Goal: Task Accomplishment & Management: Manage account settings

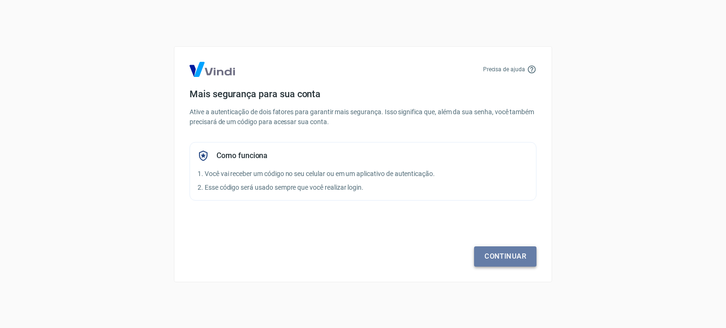
click at [497, 256] on link "Continuar" at bounding box center [505, 257] width 62 height 20
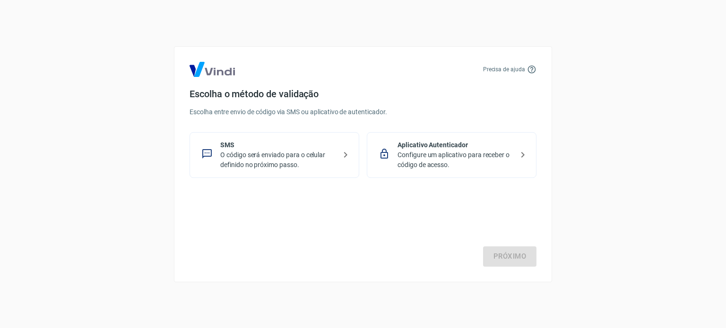
click at [259, 151] on p "O código será enviado para o celular definido no próximo passo." at bounding box center [278, 160] width 116 height 20
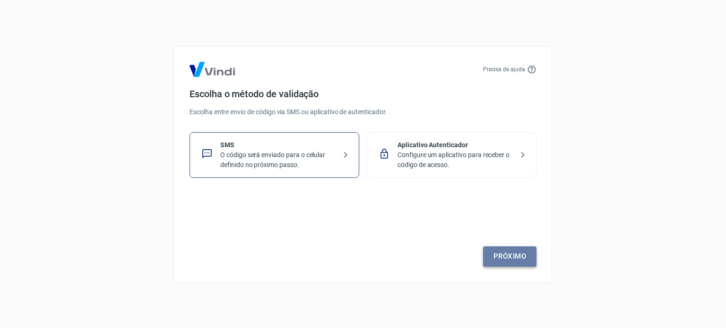
click at [516, 252] on link "Próximo" at bounding box center [509, 257] width 53 height 20
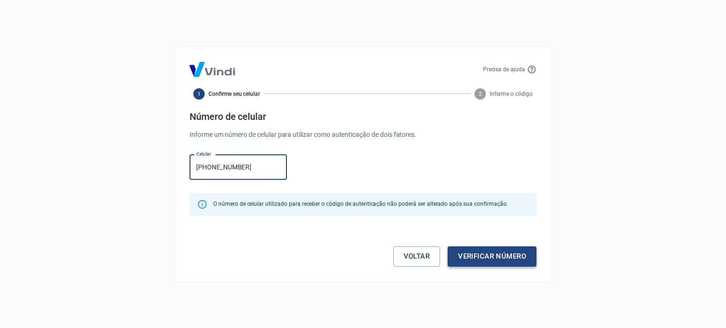
type input "[PHONE_NUMBER]"
click at [486, 247] on button "Verificar número" at bounding box center [492, 257] width 89 height 20
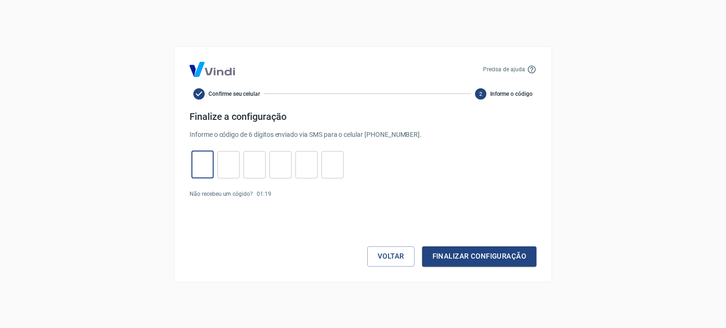
click at [209, 167] on input "tel" at bounding box center [202, 165] width 22 height 20
type input "6"
type input "4"
type input "7"
type input "3"
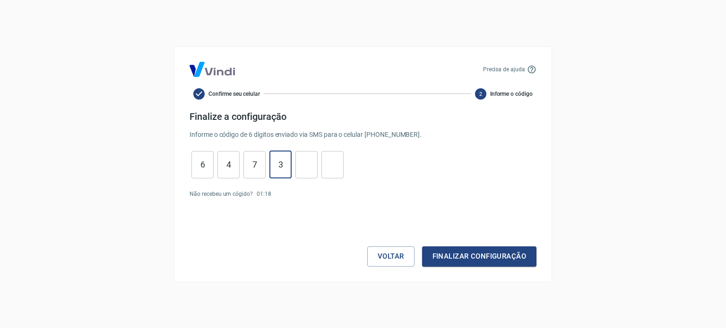
type input "1"
type input "0"
click at [422, 247] on button "Finalizar configuração" at bounding box center [479, 257] width 114 height 20
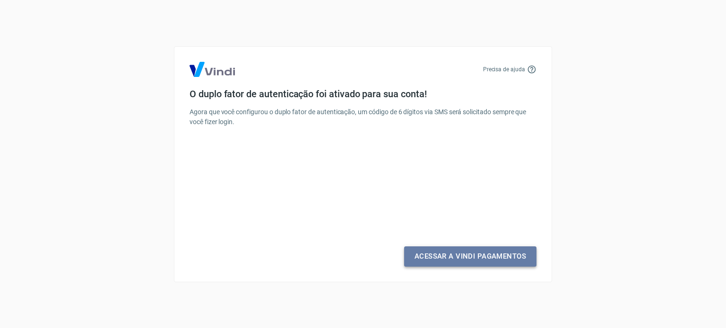
click at [434, 257] on link "Acessar a Vindi Pagamentos" at bounding box center [470, 257] width 132 height 20
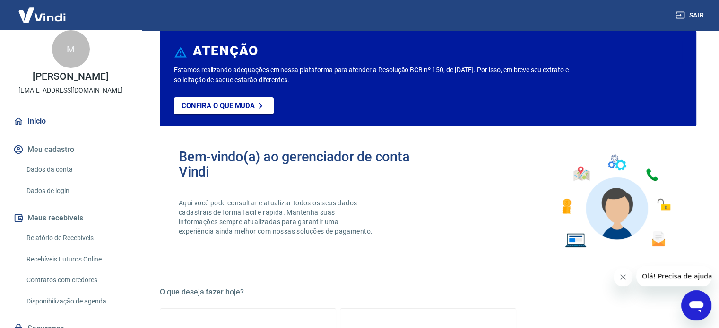
scroll to position [7, 0]
click at [62, 171] on link "Dados da conta" at bounding box center [76, 170] width 107 height 19
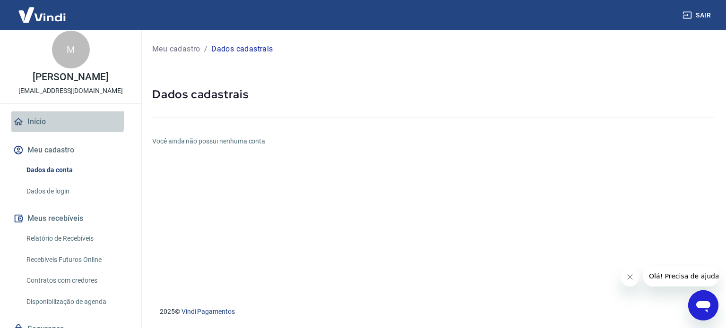
click at [47, 121] on link "Início" at bounding box center [70, 122] width 119 height 21
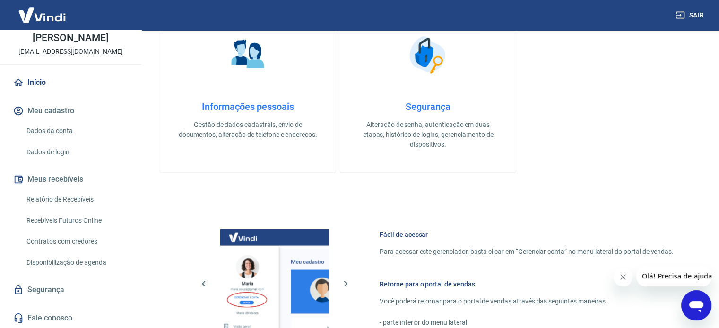
scroll to position [412, 0]
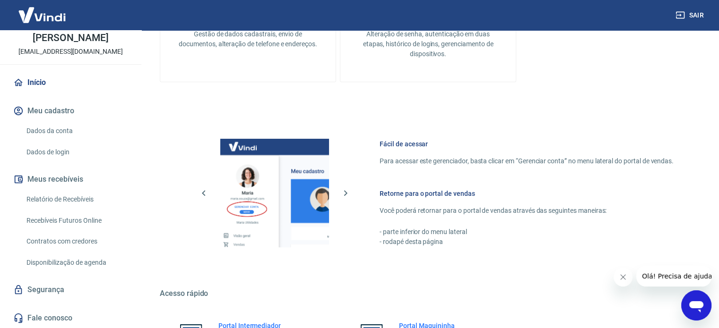
click at [76, 313] on link "Fale conosco" at bounding box center [70, 318] width 119 height 21
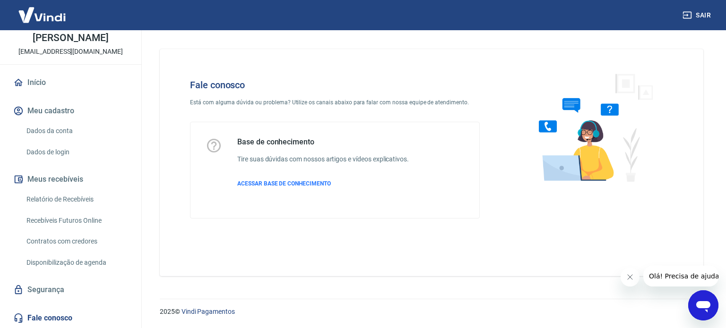
click at [246, 91] on div "Fale conosco Está com alguma dúvida ou problema? Utilize os canais abaixo para …" at bounding box center [335, 149] width 320 height 170
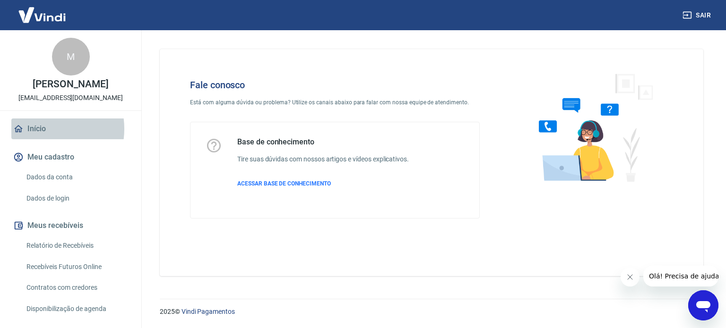
click at [43, 129] on link "Início" at bounding box center [70, 129] width 119 height 21
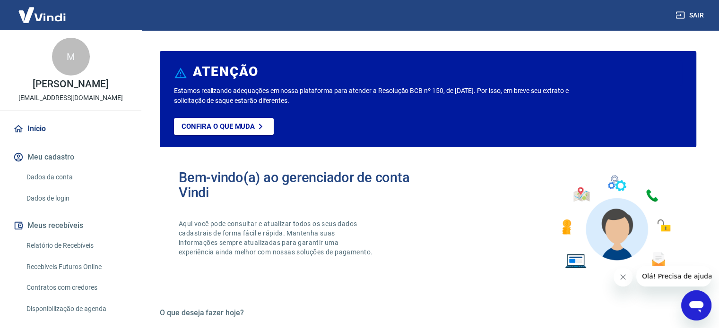
click at [53, 183] on link "Dados da conta" at bounding box center [76, 177] width 107 height 19
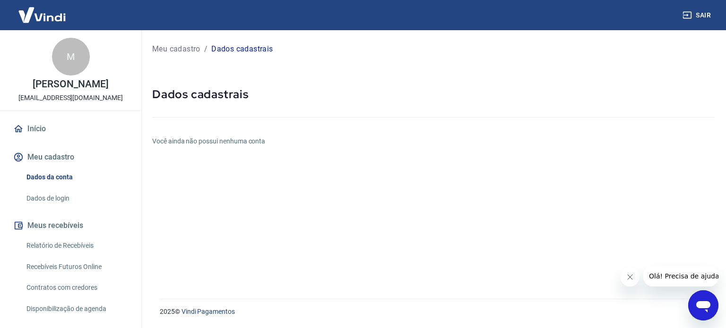
click at [669, 274] on span "Olá! Precisa de ajuda?" at bounding box center [685, 277] width 74 height 8
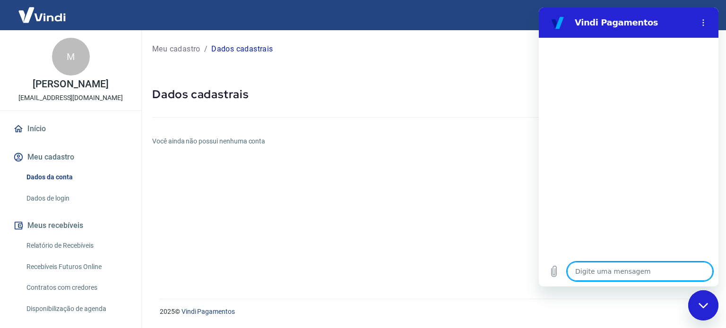
type textarea "p"
type textarea "x"
type textarea "pr"
type textarea "x"
type textarea "pre"
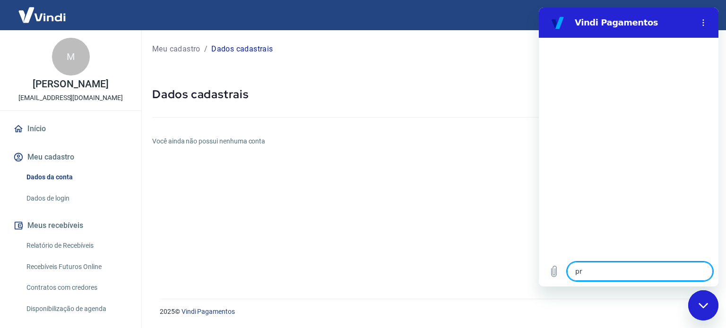
type textarea "x"
type textarea "prec"
type textarea "x"
type textarea "preci"
type textarea "x"
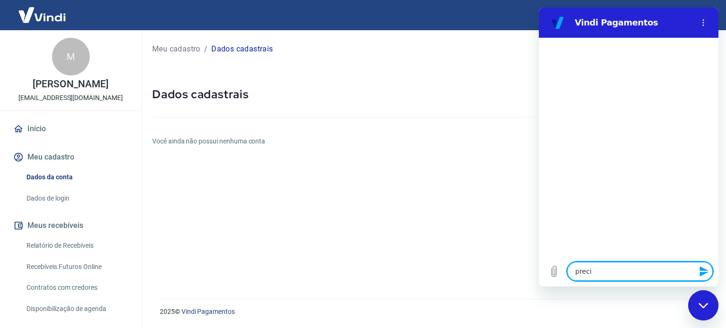
type textarea "precis"
type textarea "x"
type textarea "preciso"
type textarea "x"
type textarea "preciso"
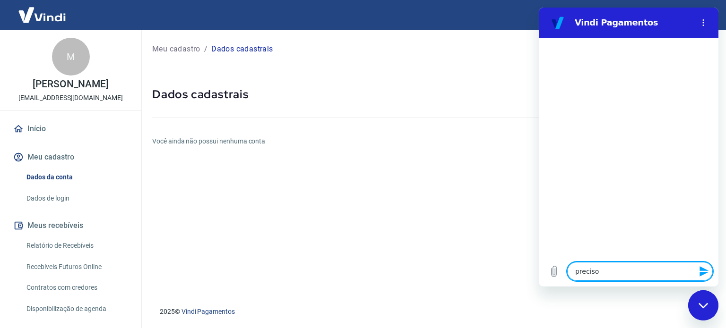
type textarea "x"
type textarea "preciso c"
type textarea "x"
type textarea "preciso ca"
type textarea "x"
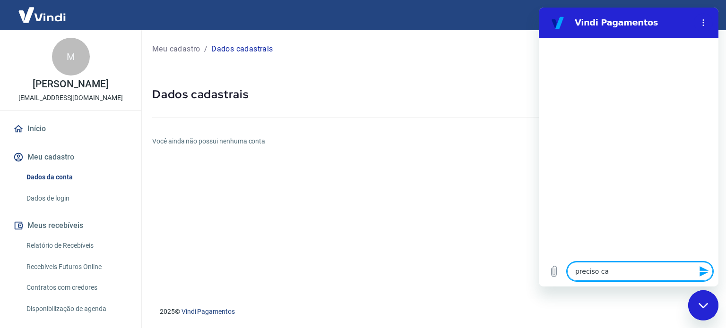
type textarea "preciso cad"
type textarea "x"
type textarea "preciso cada"
type textarea "x"
type textarea "preciso cadas"
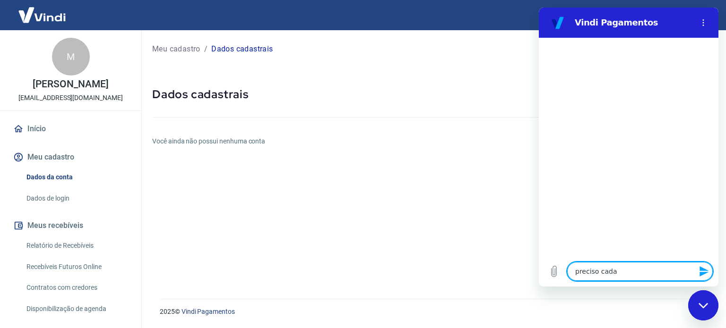
type textarea "x"
type textarea "preciso cadast"
type textarea "x"
type textarea "preciso cadastr"
type textarea "x"
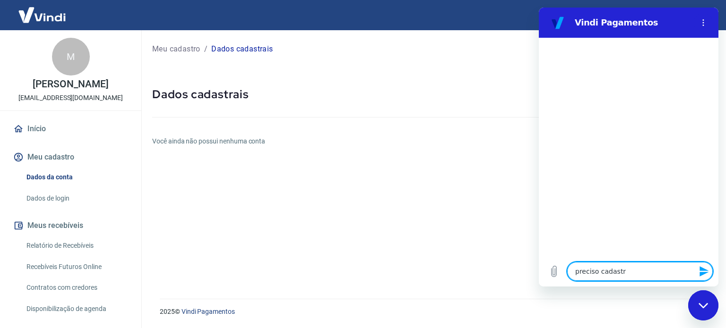
type textarea "preciso cadastra"
type textarea "x"
type textarea "preciso cadastrar"
type textarea "x"
type textarea "preciso cadastrar"
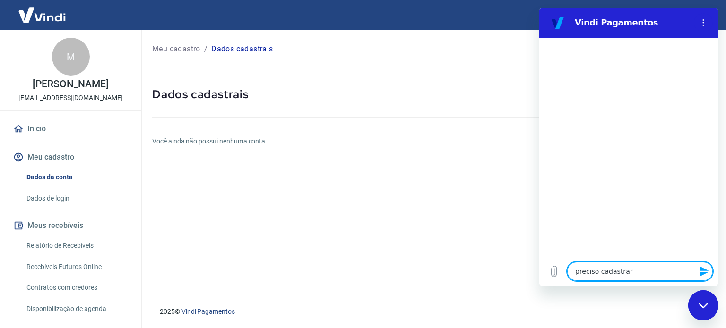
type textarea "x"
type textarea "preciso cadastrar u"
type textarea "x"
type textarea "preciso cadastrar um"
type textarea "x"
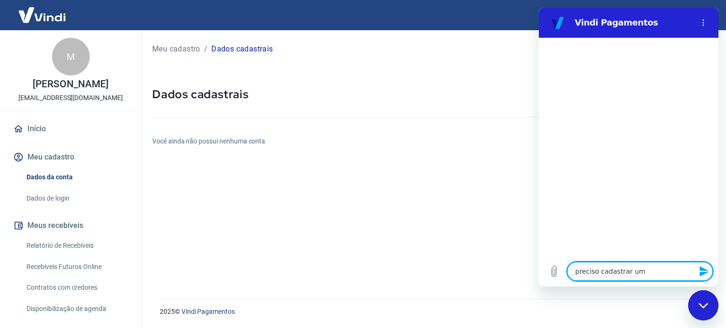
type textarea "preciso cadastrar um"
type textarea "x"
type textarea "preciso cadastrar um"
type textarea "x"
type textarea "preciso cadastrar uma"
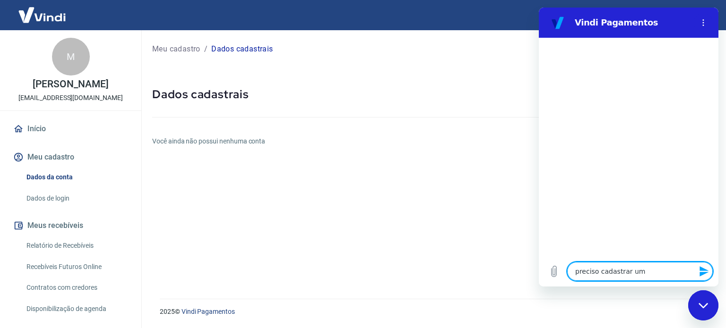
type textarea "x"
type textarea "preciso cadastrar uma"
type textarea "x"
type textarea "preciso cadastrar uma c"
type textarea "x"
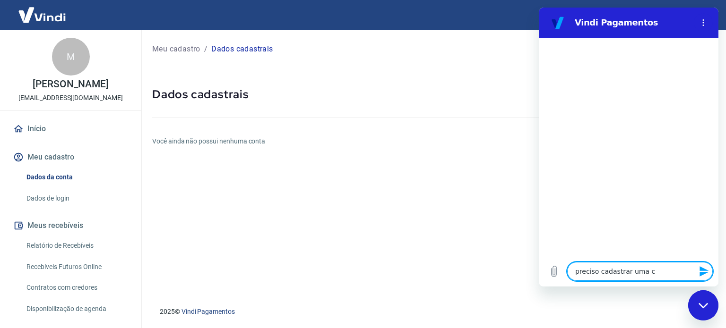
type textarea "preciso cadastrar uma co"
type textarea "x"
type textarea "preciso cadastrar uma con"
type textarea "x"
type textarea "preciso cadastrar uma cont"
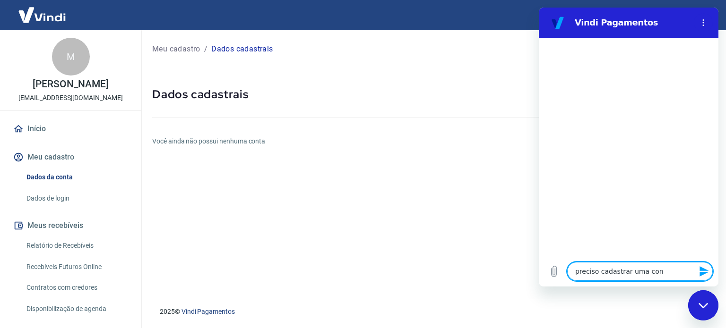
type textarea "x"
type textarea "preciso cadastrar uma conta"
type textarea "x"
type textarea "preciso cadastrar uma conta,"
type textarea "x"
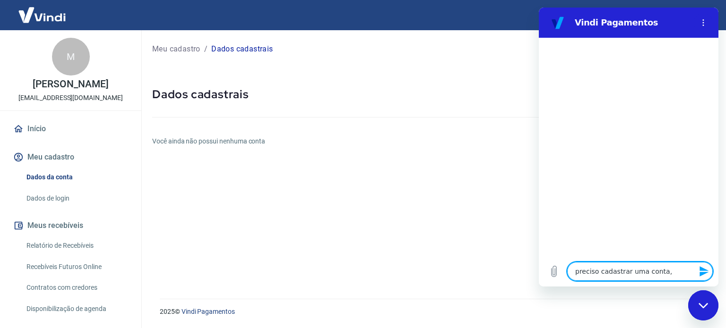
type textarea "preciso cadastrar uma conta,"
type textarea "x"
type textarea "preciso cadastrar uma conta, o"
type textarea "x"
type textarea "preciso cadastrar uma conta, o"
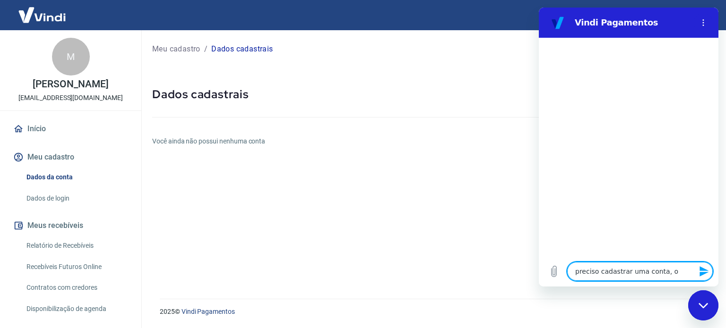
type textarea "x"
type textarea "preciso cadastrar uma conta, o p"
type textarea "x"
type textarea "preciso cadastrar uma conta, o pa"
type textarea "x"
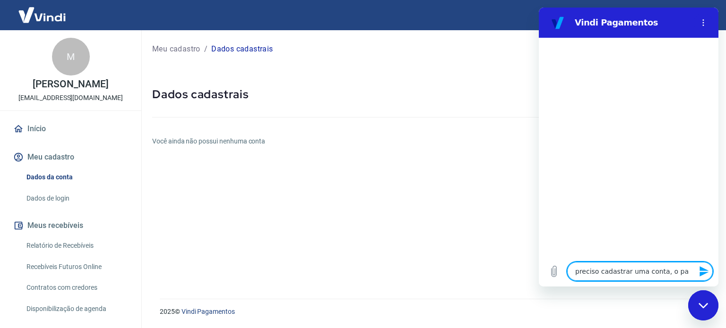
type textarea "preciso cadastrar uma conta, o pai"
type textarea "x"
type textarea "preciso cadastrar uma conta, o pain"
type textarea "x"
type textarea "preciso cadastrar uma conta, o paine"
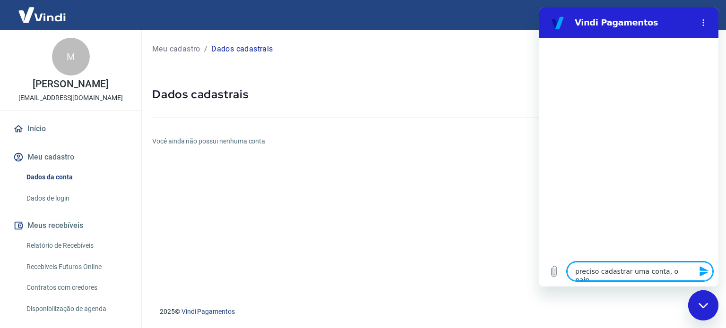
type textarea "x"
type textarea "preciso cadastrar uma conta, o painel"
type textarea "x"
type textarea "preciso cadastrar uma conta, o painel"
type textarea "x"
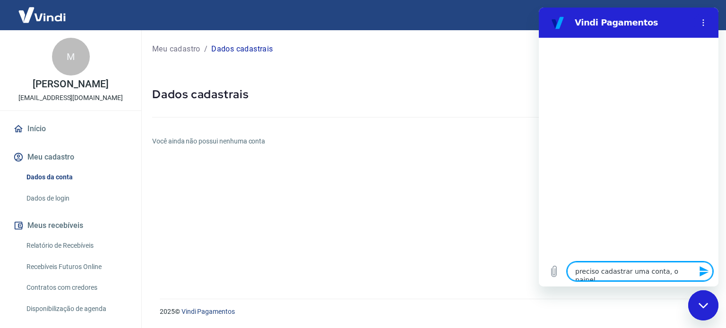
type textarea "preciso cadastrar uma conta, o painel i"
type textarea "x"
type textarea "preciso cadastrar uma conta, o painel ifn"
type textarea "x"
type textarea "preciso cadastrar uma conta, o painel ifno"
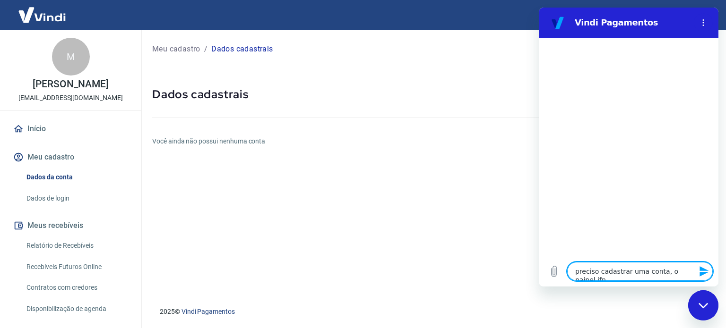
type textarea "x"
type textarea "preciso cadastrar uma conta, o painel ifnor"
type textarea "x"
type textarea "preciso cadastrar uma conta, o painel ifnorm"
type textarea "x"
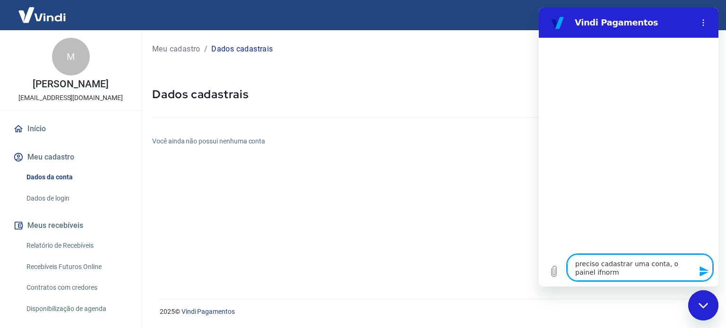
type textarea "preciso cadastrar uma conta, o painel ifnor"
type textarea "x"
type textarea "preciso cadastrar uma conta, o painel ifno"
type textarea "x"
type textarea "preciso cadastrar uma conta, o painel ifn"
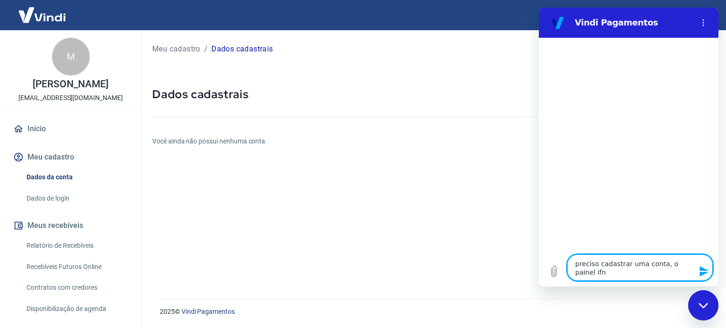
type textarea "x"
type textarea "preciso cadastrar uma conta, o painel if"
type textarea "x"
type textarea "preciso cadastrar uma conta, o painel i"
type textarea "x"
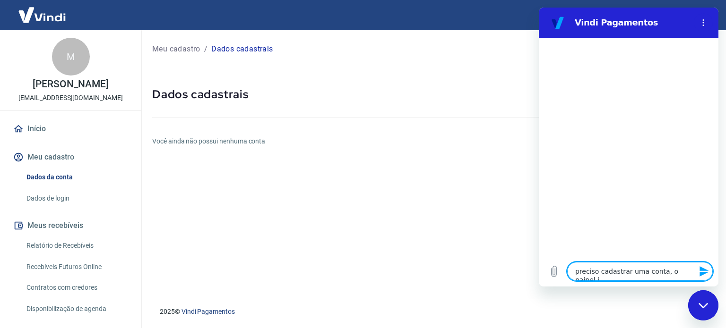
type textarea "preciso cadastrar uma conta, o painel in"
type textarea "x"
type textarea "preciso cadastrar uma conta, o painel inf"
type textarea "x"
type textarea "preciso cadastrar uma conta, o painel info"
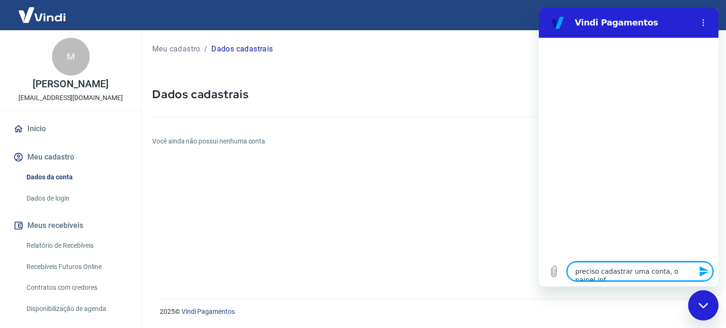
type textarea "x"
type textarea "preciso cadastrar uma conta, o painel infor"
type textarea "x"
type textarea "preciso cadastrar uma conta, o painel inform"
type textarea "x"
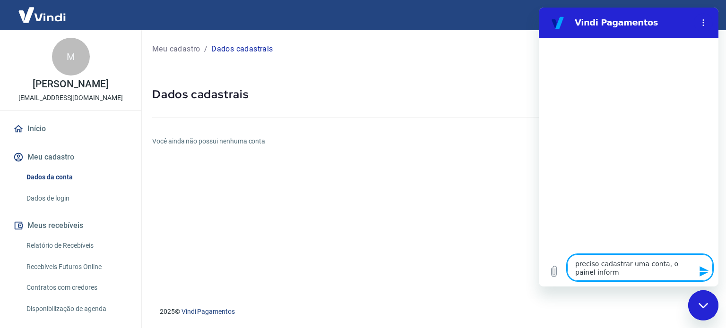
type textarea "preciso cadastrar uma conta, o painel informa"
type textarea "x"
type textarea "preciso cadastrar uma conta, o painel informa"
type textarea "x"
type textarea "preciso cadastrar uma conta, o painel informa q"
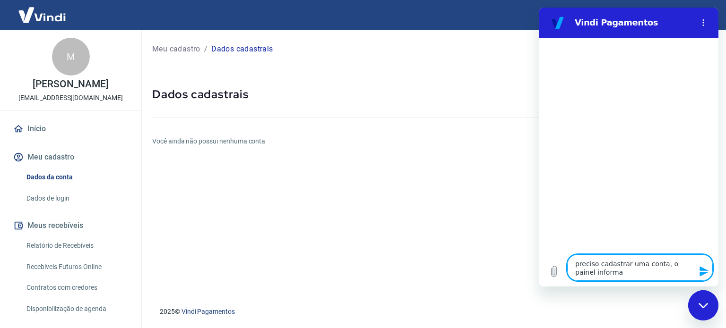
type textarea "x"
type textarea "preciso cadastrar uma conta, o painel informa qu"
type textarea "x"
type textarea "preciso cadastrar uma conta, o painel informa que"
type textarea "x"
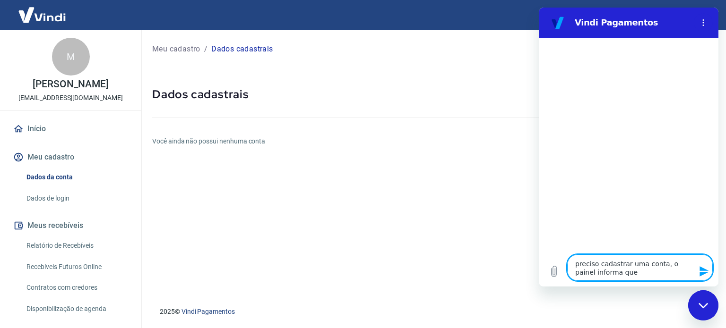
type textarea "preciso cadastrar uma conta, o painel informa que"
type textarea "x"
type textarea "preciso cadastrar uma conta, o painel informa que n"
type textarea "x"
type textarea "preciso cadastrar uma conta, o painel informa que nã"
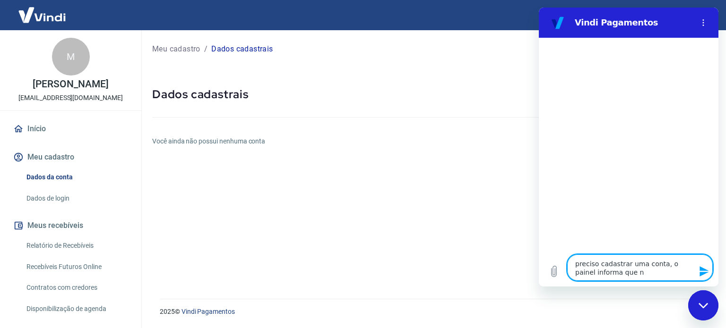
type textarea "x"
type textarea "preciso cadastrar uma conta, o painel informa que não"
type textarea "x"
type textarea "preciso cadastrar uma conta, o painel informa que não"
type textarea "x"
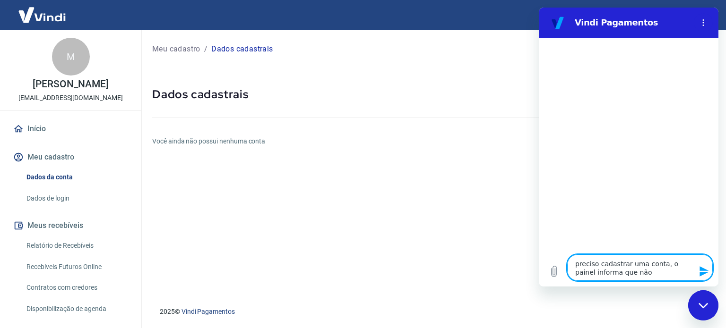
type textarea "preciso cadastrar uma conta, o painel informa que não p"
type textarea "x"
type textarea "preciso cadastrar uma conta, o painel informa que não po"
type textarea "x"
type textarea "preciso cadastrar uma conta, o painel informa que não pos"
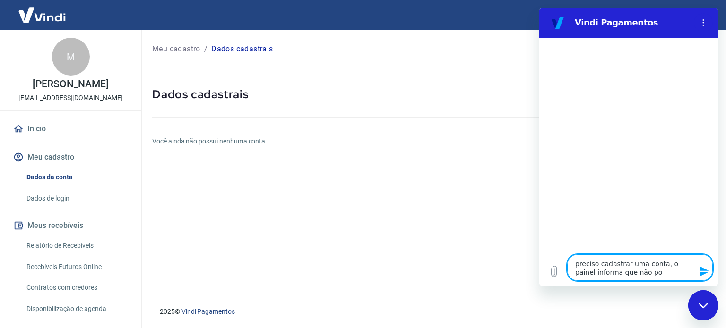
type textarea "x"
type textarea "preciso cadastrar uma conta, o painel informa que não poss"
type textarea "x"
type textarea "preciso cadastrar uma conta, o painel informa que não possu"
type textarea "x"
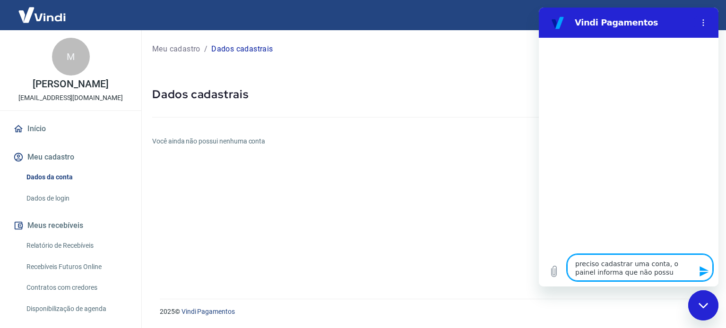
type textarea "preciso cadastrar uma conta, o painel informa que não possuo"
type textarea "x"
type textarea "preciso cadastrar uma conta, o painel informa que não possuo"
type textarea "x"
type textarea "preciso cadastrar uma conta, o painel informa que não possuo n"
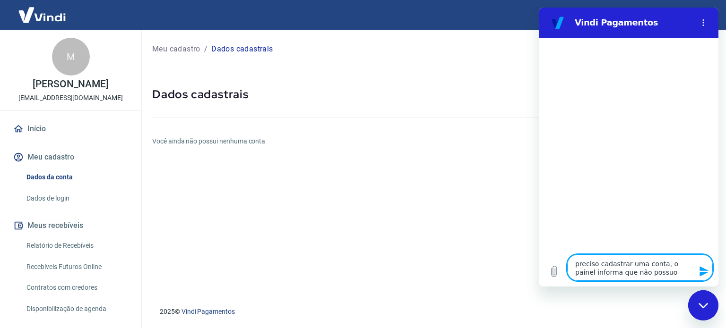
type textarea "x"
type textarea "preciso cadastrar uma conta, o painel informa que não possuo ne"
type textarea "x"
type textarea "preciso cadastrar uma conta, o painel informa que não possuo nen"
type textarea "x"
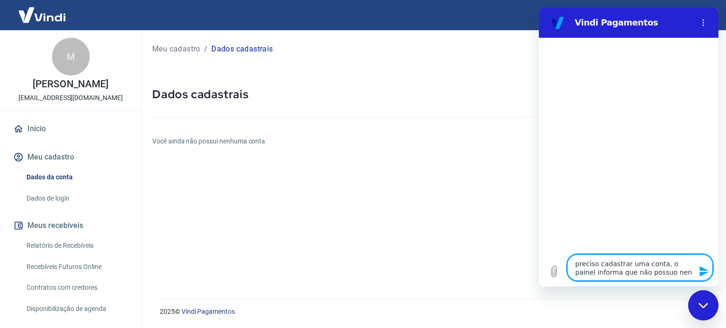
type textarea "preciso cadastrar uma conta, o painel informa que não possuo nenh"
type textarea "x"
type textarea "preciso cadastrar uma conta, o painel informa que não possuo nenhu"
type textarea "x"
type textarea "preciso cadastrar uma conta, o painel informa que não possuo nenhum"
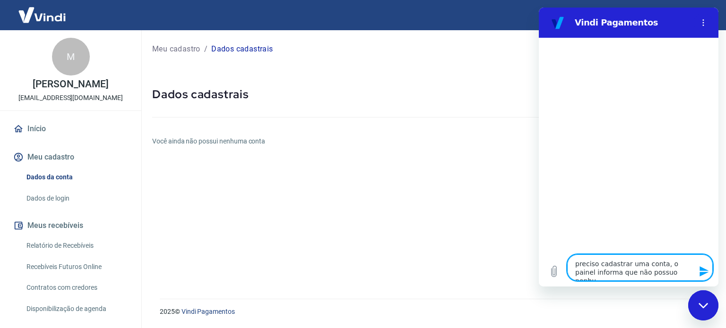
type textarea "x"
type textarea "preciso cadastrar uma conta, o painel informa que não possuo nenhuma"
type textarea "x"
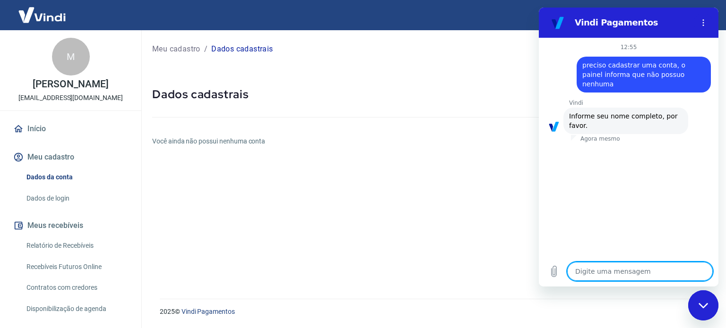
type textarea "x"
type textarea "m"
type textarea "x"
type textarea "ma"
type textarea "x"
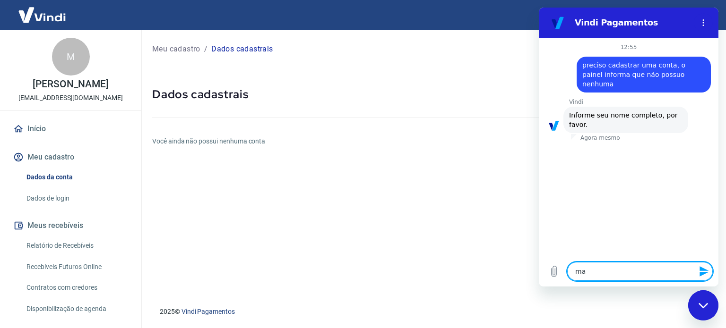
type textarea "mar"
type textarea "x"
type textarea "marc"
type textarea "x"
type textarea "marce"
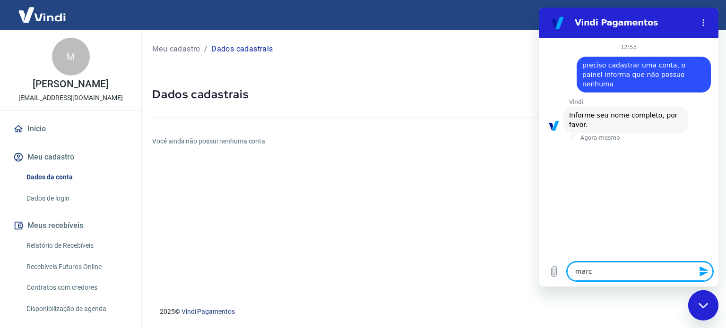
type textarea "x"
type textarea "marcel"
type textarea "x"
type textarea "marcelo"
type textarea "x"
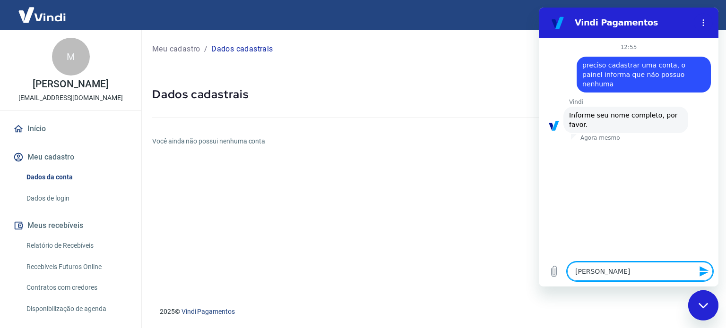
type textarea "marcelo"
type textarea "x"
type textarea "marcelo m"
type textarea "x"
type textarea "marcelo ma"
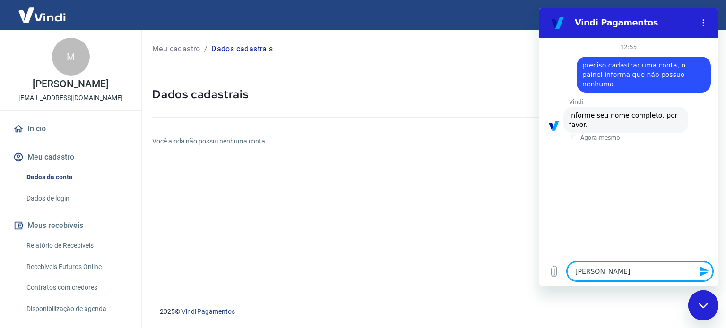
type textarea "x"
type textarea "marcelo maz"
type textarea "x"
type textarea "marcelo mazz"
type textarea "x"
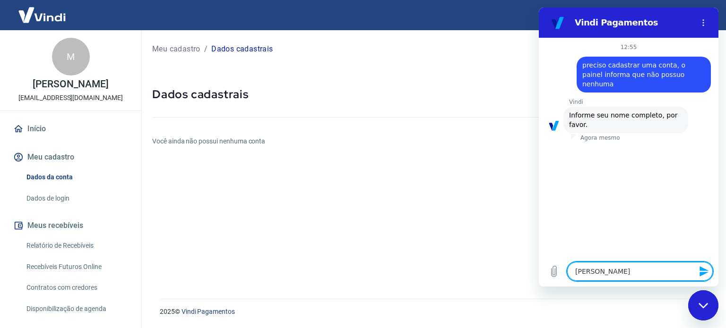
type textarea "marcelo mazzi"
type textarea "x"
type textarea "marcelo mazzi"
type textarea "x"
type textarea "marcelo mazzi f"
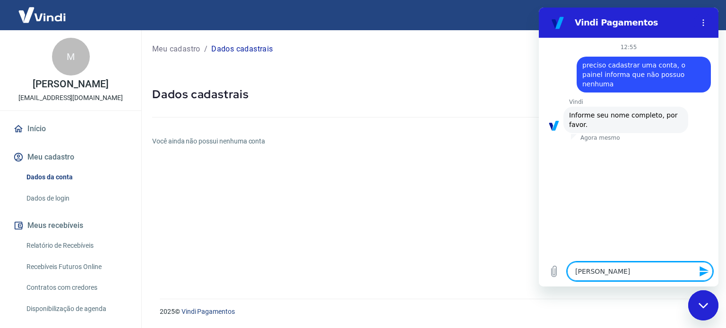
type textarea "x"
type textarea "marcelo mazzi fr"
type textarea "x"
type textarea "marcelo mazzi fre"
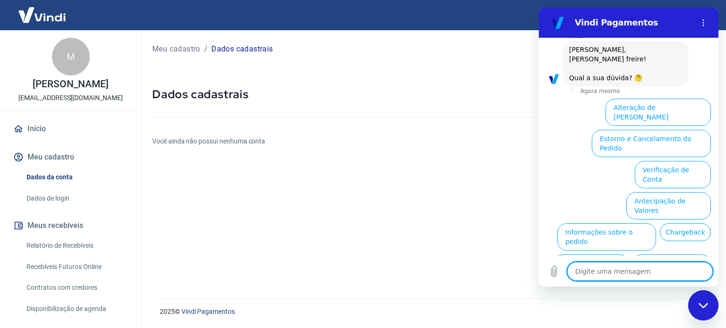
scroll to position [252, 0]
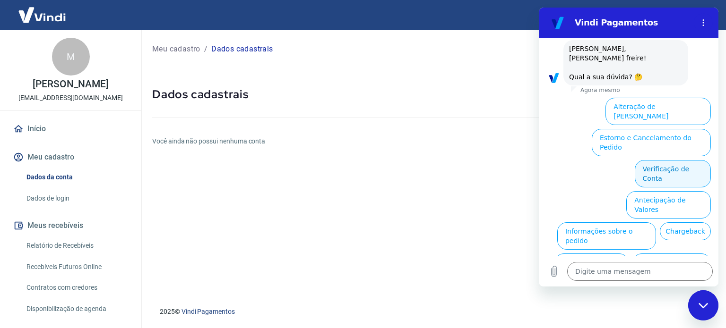
click at [652, 160] on button "Verificação de Conta" at bounding box center [673, 173] width 76 height 27
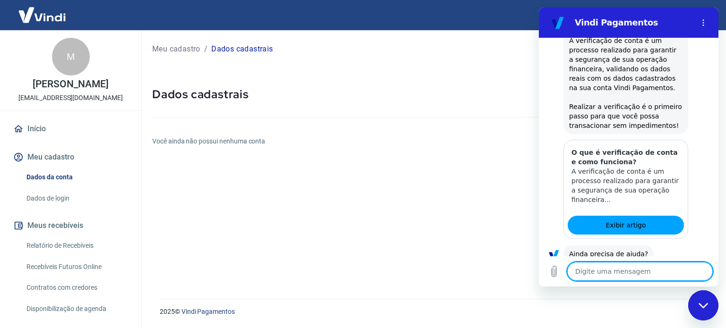
scroll to position [347, 0]
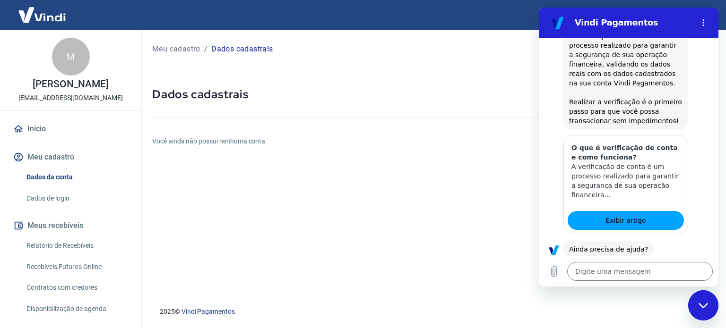
click at [654, 270] on button "Sim" at bounding box center [664, 279] width 27 height 18
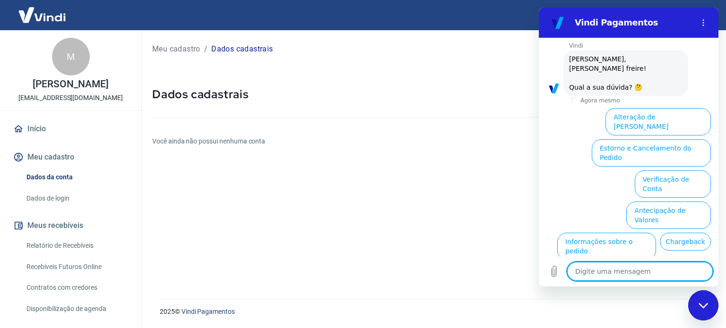
scroll to position [592, 0]
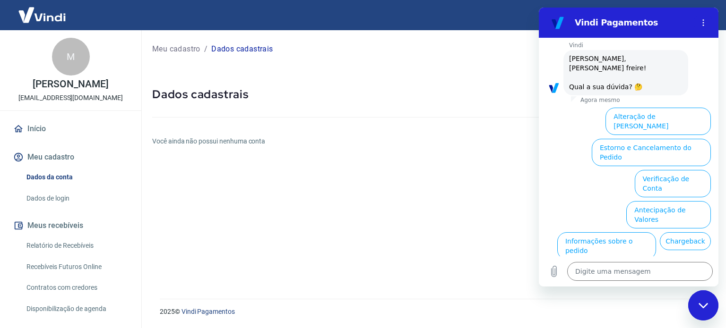
click at [634, 264] on button "Taxas e Parcelamento" at bounding box center [671, 277] width 78 height 27
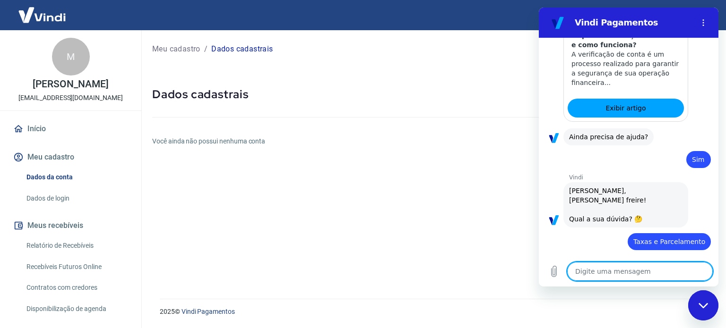
scroll to position [588, 0]
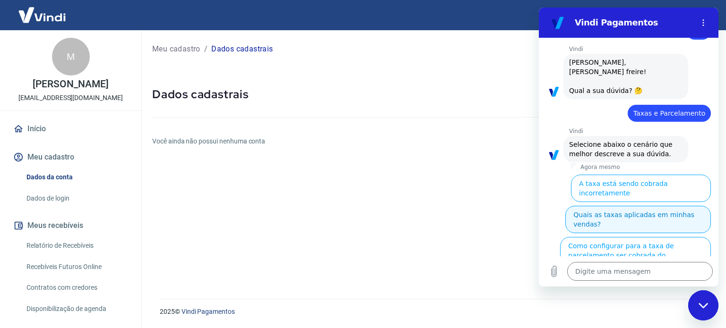
click at [613, 206] on button "Quais as taxas aplicadas em minhas vendas?" at bounding box center [638, 219] width 146 height 27
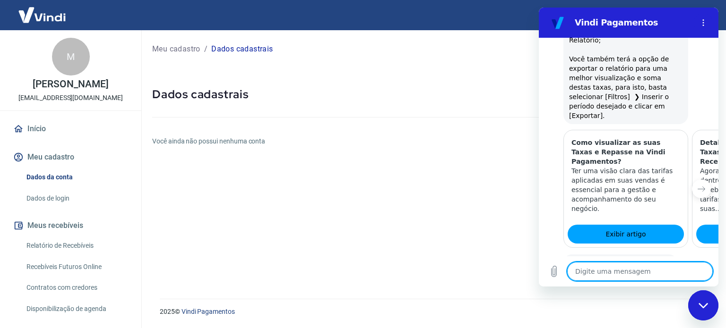
scroll to position [1054, 0]
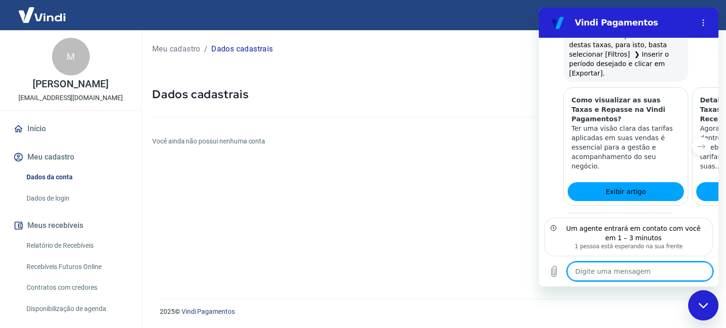
click at [619, 267] on textarea at bounding box center [640, 271] width 146 height 19
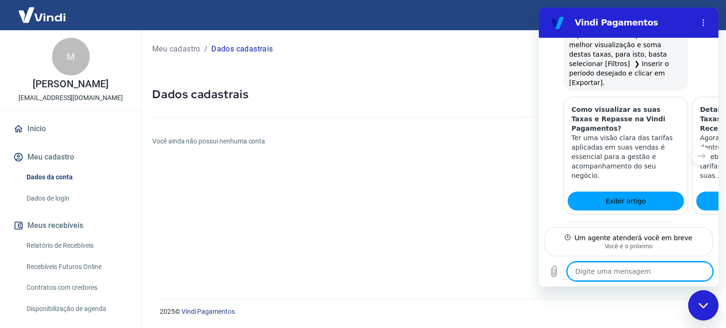
click at [619, 267] on textarea at bounding box center [640, 271] width 146 height 19
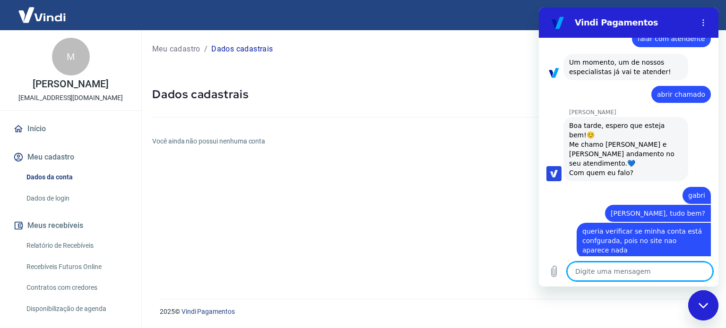
scroll to position [1295, 0]
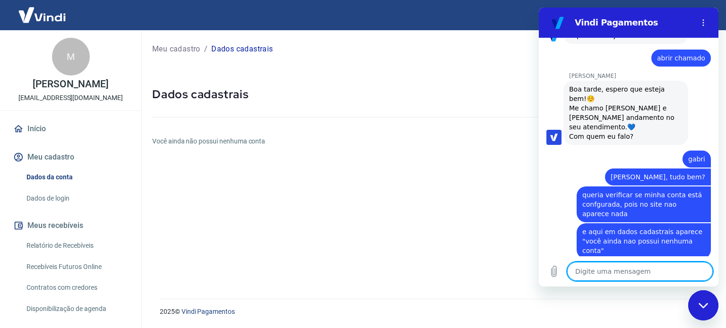
click at [586, 270] on textarea at bounding box center [640, 271] width 146 height 19
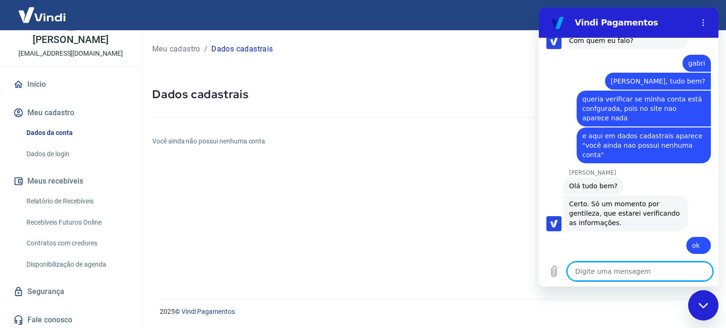
scroll to position [46, 0]
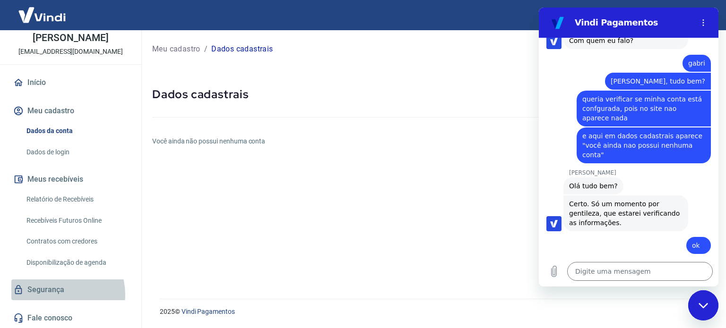
click at [59, 294] on link "Segurança" at bounding box center [70, 290] width 119 height 21
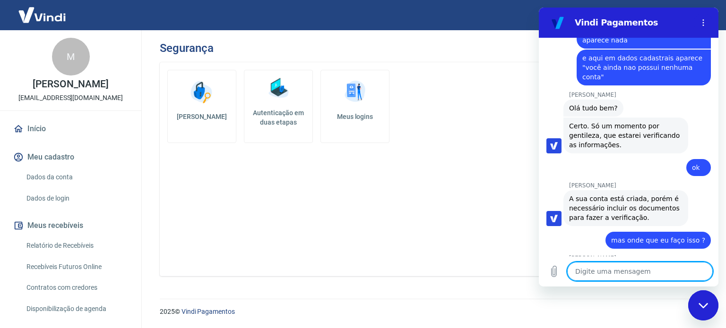
scroll to position [1469, 0]
click at [597, 268] on link "Acesse seu painel da Vindi Pagamentos" at bounding box center [619, 276] width 88 height 17
click at [613, 279] on textarea at bounding box center [640, 271] width 146 height 19
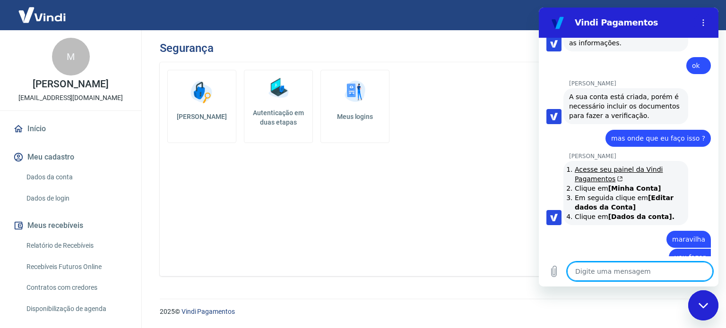
scroll to position [1573, 0]
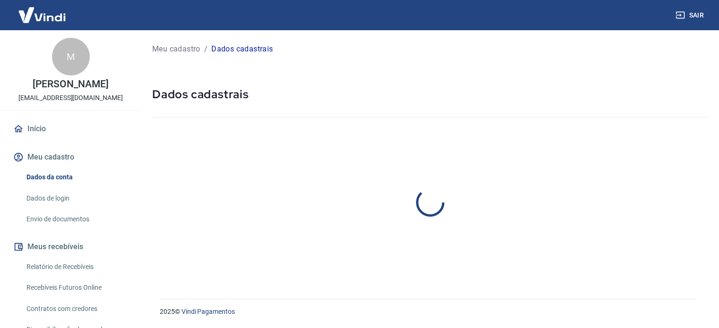
select select "SP"
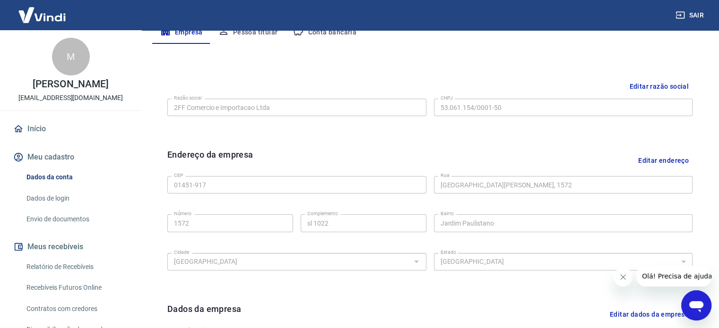
scroll to position [197, 0]
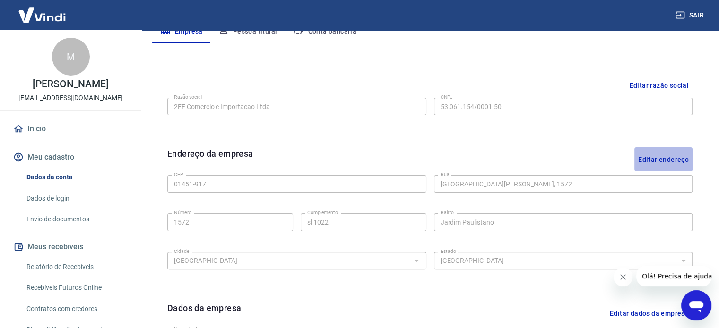
click at [662, 162] on button "Editar endereço" at bounding box center [663, 159] width 58 height 24
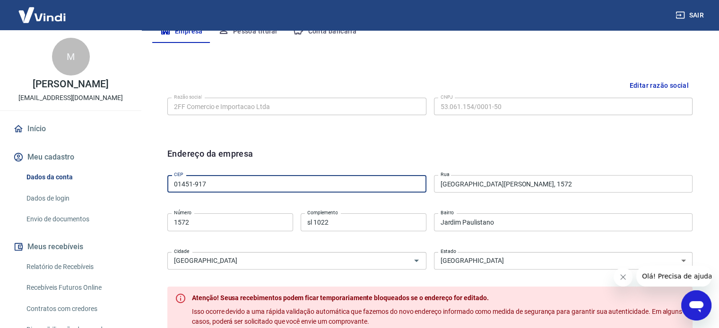
click at [299, 183] on input "01451-917" at bounding box center [296, 183] width 259 height 17
type input "17520-270"
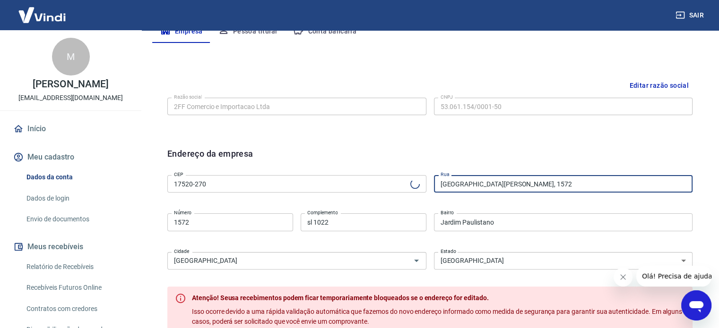
type input "Rua [PERSON_NAME]"
type input "[GEOGRAPHIC_DATA]"
type input "Marília"
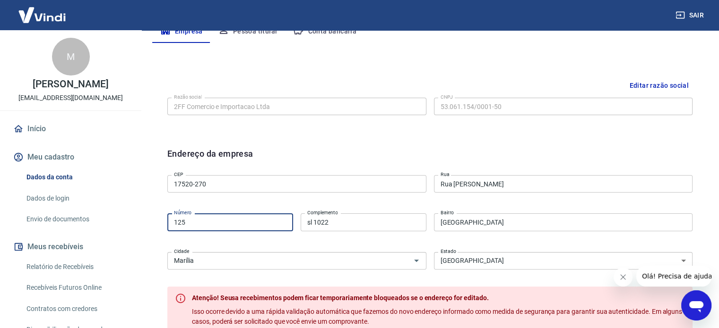
type input "125"
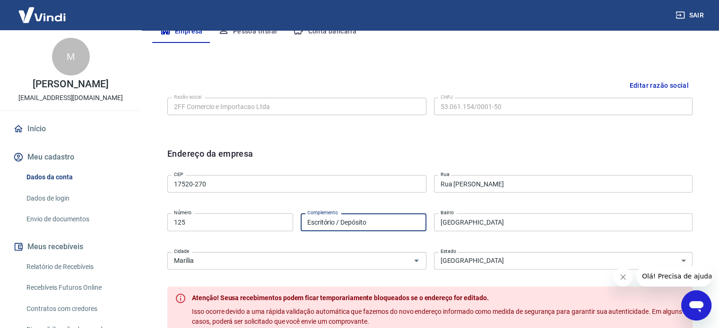
type input "Escritório / Depósito"
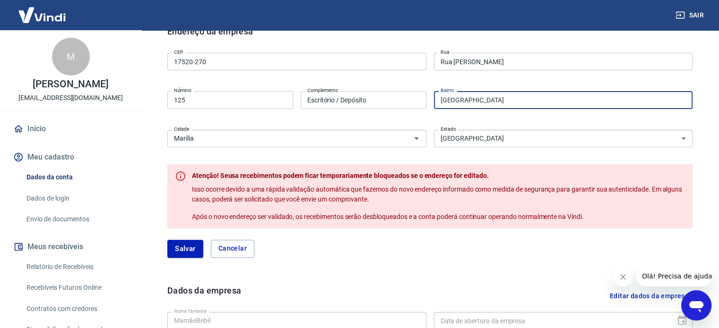
scroll to position [319, 0]
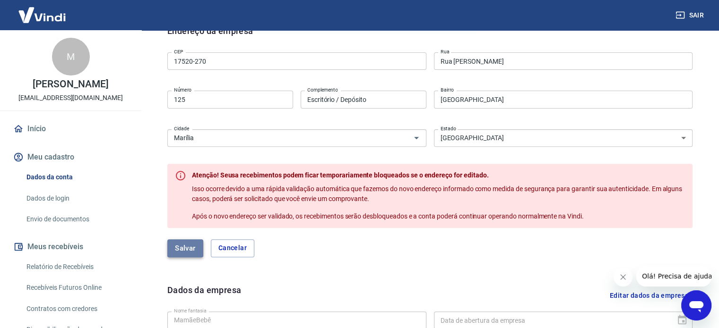
click at [180, 245] on button "Salvar" at bounding box center [185, 249] width 36 height 18
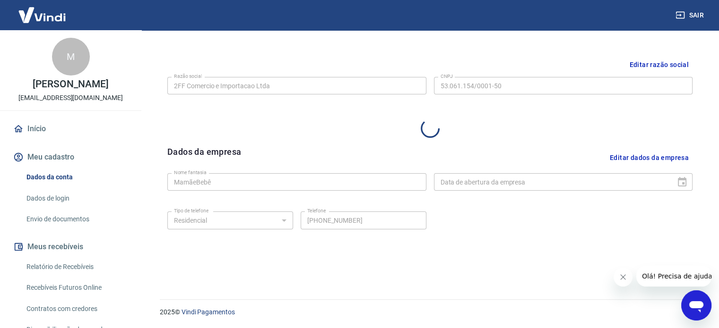
select select "SP"
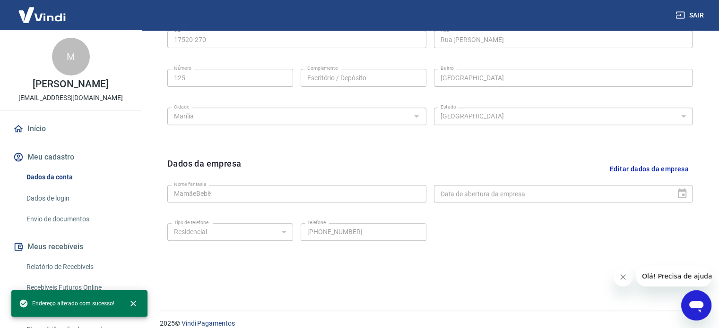
scroll to position [342, 0]
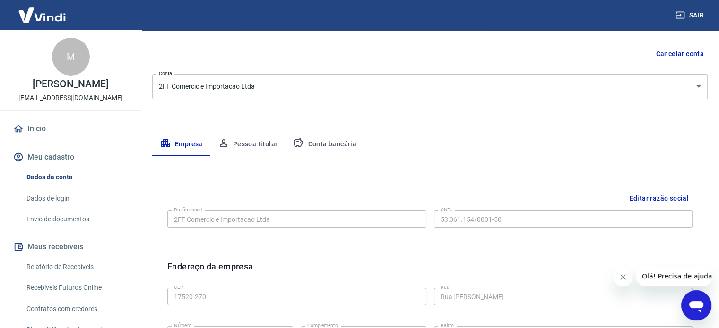
click at [266, 148] on button "Pessoa titular" at bounding box center [247, 144] width 75 height 23
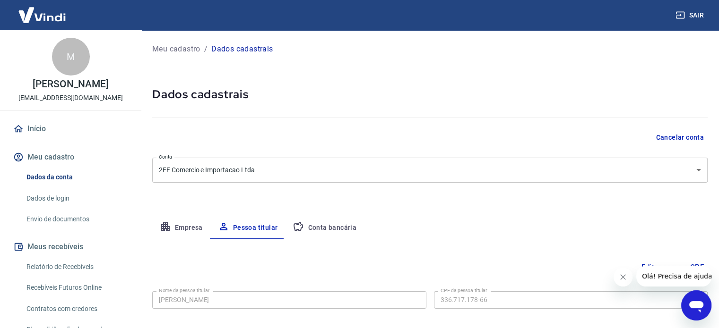
scroll to position [49, 0]
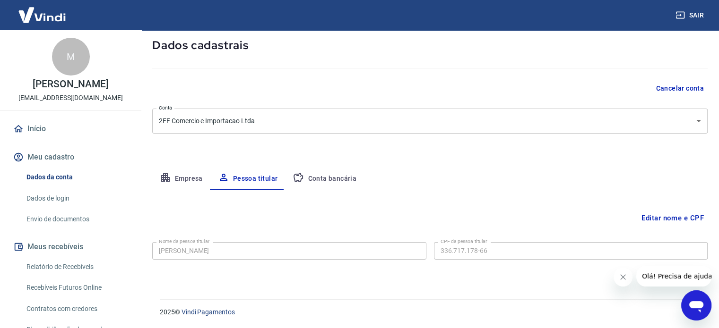
click at [315, 190] on div "Editar nome e CPF Nome da pessoa titular [PERSON_NAME] Nome da pessoa titular C…" at bounding box center [429, 233] width 555 height 86
click at [327, 177] on button "Conta bancária" at bounding box center [324, 179] width 79 height 23
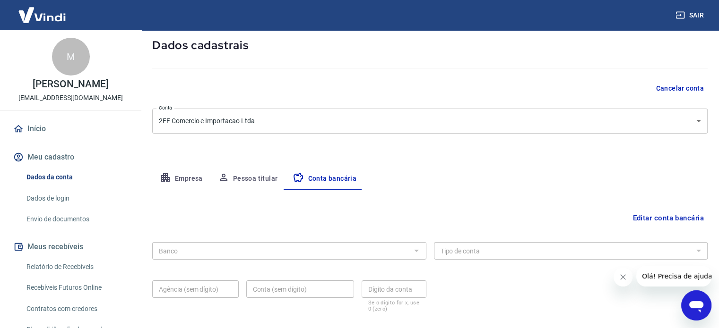
scroll to position [102, 0]
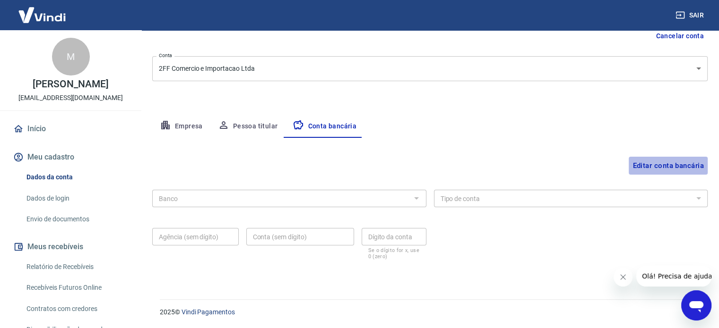
click at [648, 166] on button "Editar conta bancária" at bounding box center [667, 166] width 79 height 18
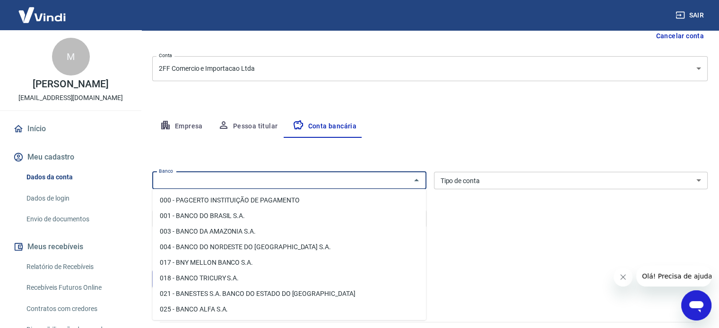
click at [273, 179] on input "Banco" at bounding box center [281, 181] width 253 height 12
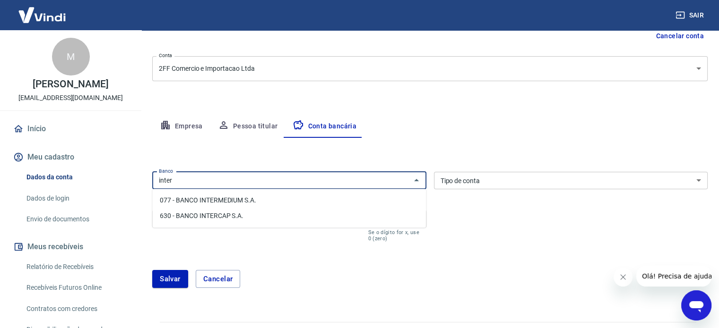
click at [256, 202] on li "077 - BANCO INTERMEDIUM S.A." at bounding box center [289, 201] width 274 height 16
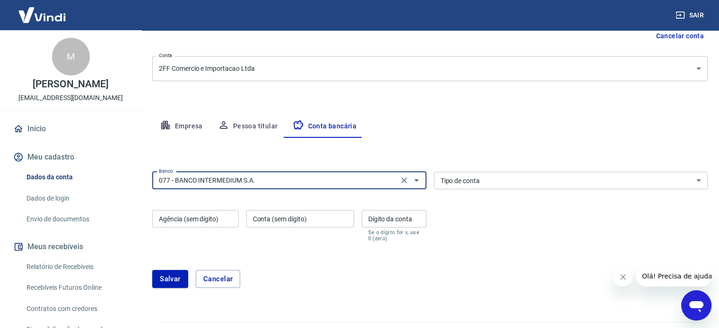
type input "077 - BANCO INTERMEDIUM S.A."
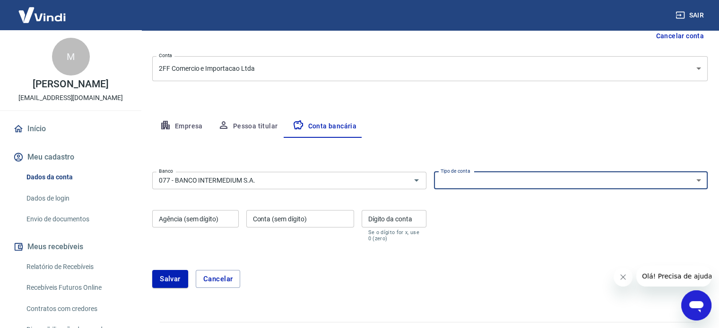
click at [482, 181] on select "Conta Corrente Conta Poupança" at bounding box center [571, 180] width 274 height 17
select select "1"
click at [434, 172] on select "Conta Corrente Conta Poupança" at bounding box center [571, 180] width 274 height 17
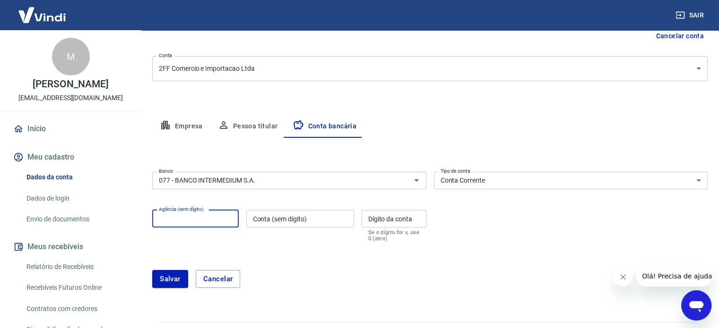
click at [204, 219] on input "Agência (sem dígito)" at bounding box center [195, 218] width 86 height 17
type input "0001"
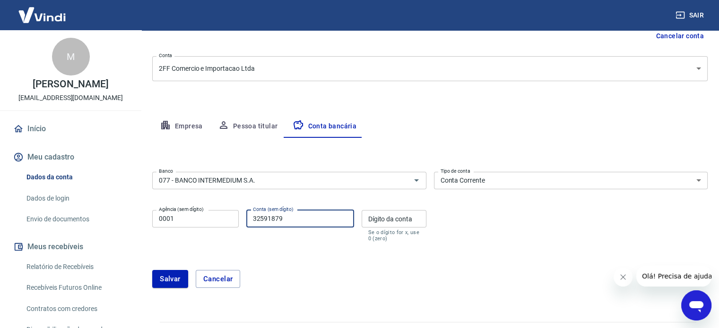
type input "32591879"
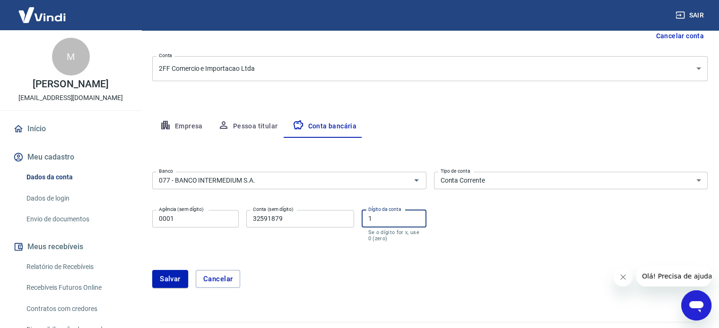
type input "1"
drag, startPoint x: 149, startPoint y: 283, endPoint x: 164, endPoint y: 283, distance: 15.1
click at [164, 283] on div "Meu cadastro / Dados cadastrais Dados cadastrais Cancelar conta Conta 2FF Comer…" at bounding box center [430, 120] width 578 height 382
click at [164, 283] on button "Salvar" at bounding box center [170, 279] width 36 height 18
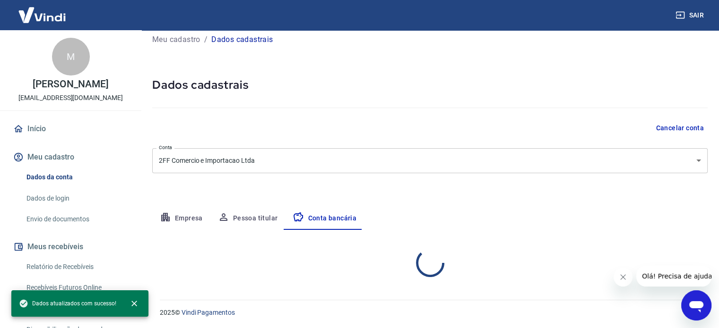
select select "1"
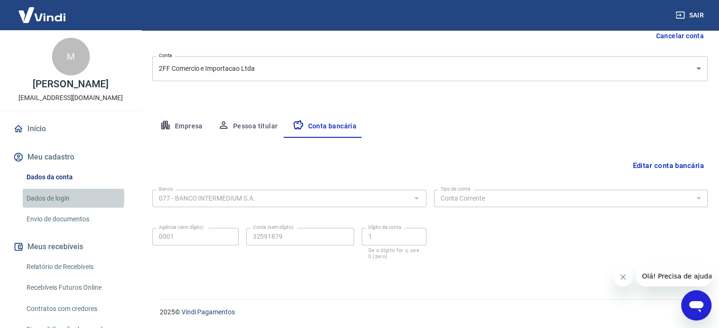
click at [61, 198] on link "Dados de login" at bounding box center [76, 198] width 107 height 19
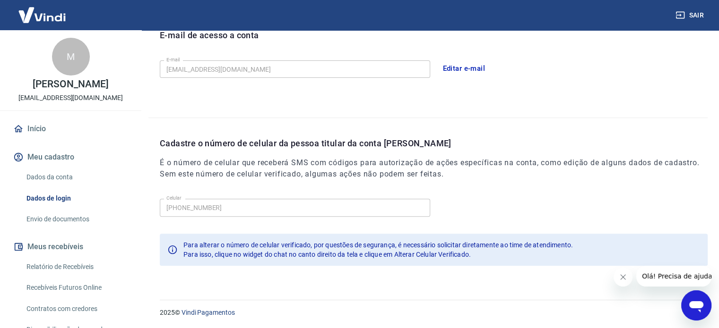
click at [62, 215] on link "Envio de documentos" at bounding box center [76, 219] width 107 height 19
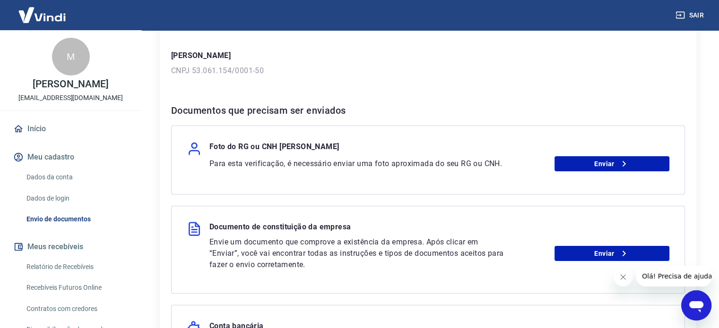
scroll to position [127, 0]
click at [575, 160] on link "Enviar" at bounding box center [611, 163] width 115 height 15
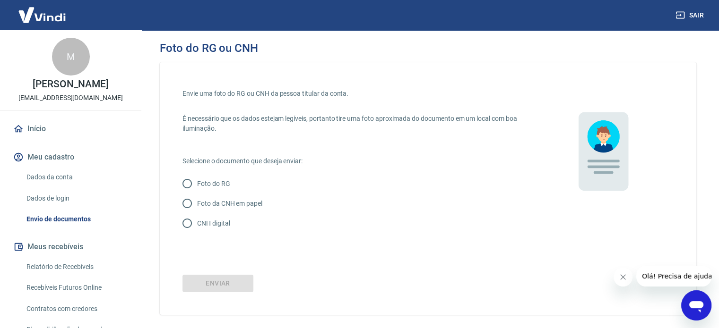
click at [204, 220] on p "CNH digital" at bounding box center [213, 224] width 33 height 10
click at [197, 220] on input "CNH digital" at bounding box center [187, 224] width 20 height 20
radio input "true"
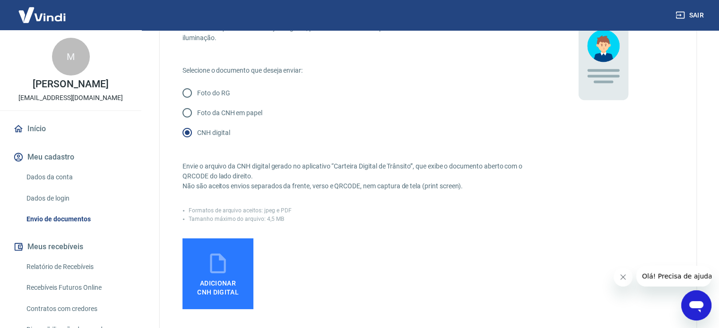
scroll to position [136, 0]
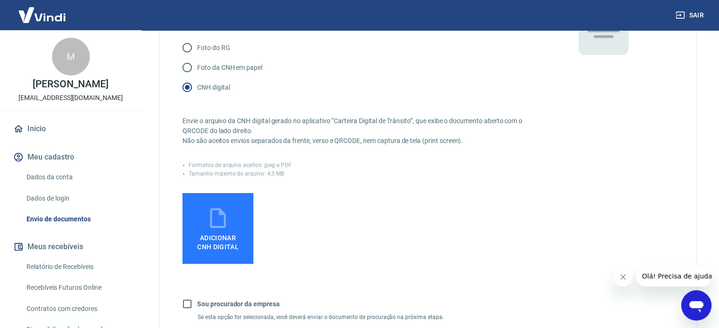
click at [232, 228] on label "Adicionar CNH Digital" at bounding box center [217, 228] width 71 height 71
click at [0, 0] on input "Adicionar CNH Digital" at bounding box center [0, 0] width 0 height 0
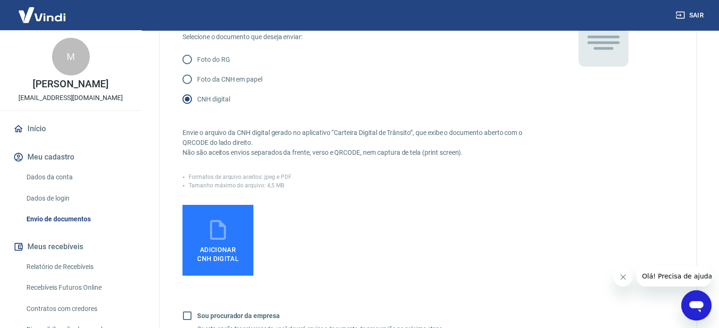
scroll to position [124, 0]
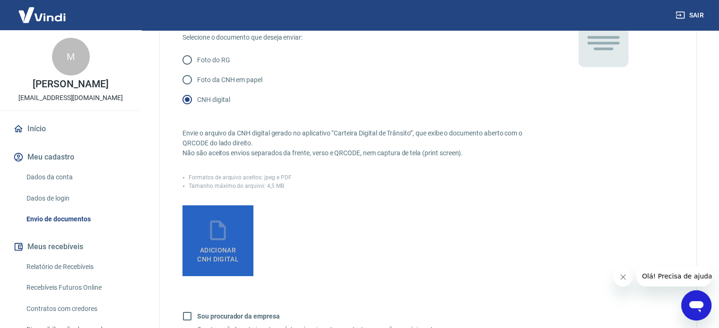
click at [229, 226] on icon at bounding box center [218, 231] width 24 height 24
click at [0, 0] on input "Adicionar CNH Digital" at bounding box center [0, 0] width 0 height 0
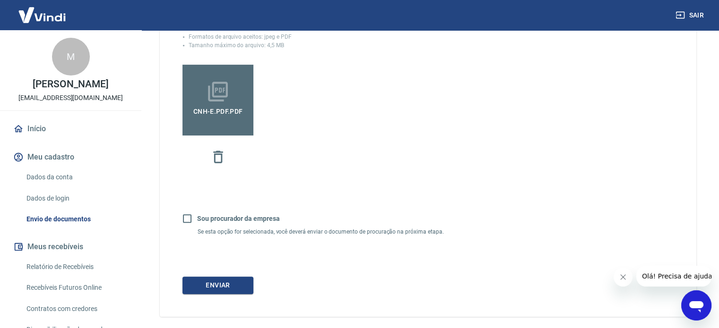
scroll to position [271, 0]
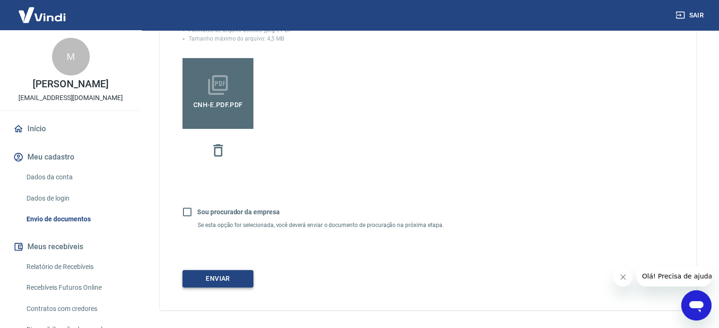
click at [218, 277] on button "Enviar" at bounding box center [217, 278] width 71 height 17
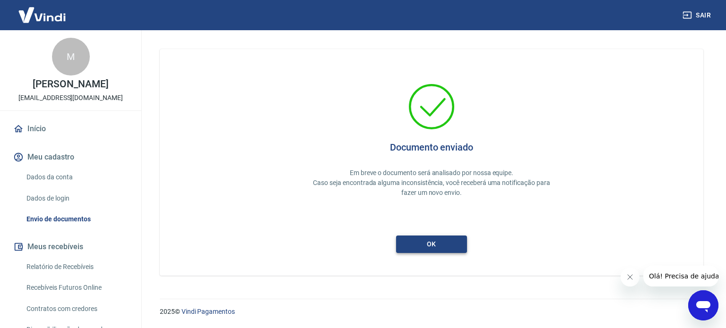
click at [440, 243] on button "ok" at bounding box center [431, 244] width 71 height 17
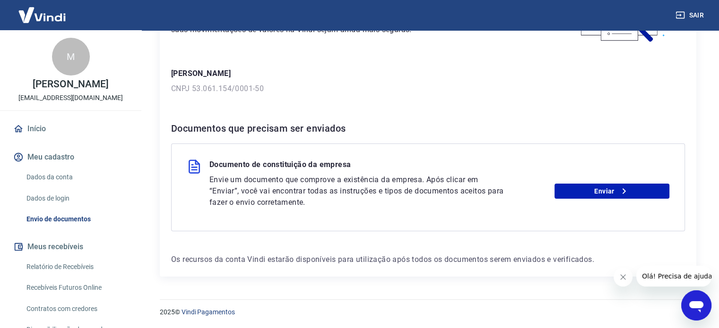
scroll to position [108, 0]
click at [577, 193] on link "Enviar" at bounding box center [611, 191] width 115 height 15
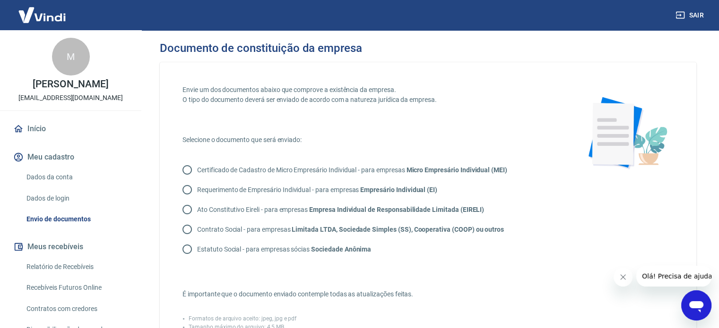
click at [204, 232] on p "Contrato Social - para empresas Limitada LTDA, Sociedade Simples (SS), Cooperat…" at bounding box center [350, 230] width 307 height 10
click at [197, 232] on input "Contrato Social - para empresas Limitada LTDA, Sociedade Simples (SS), Cooperat…" at bounding box center [187, 230] width 20 height 20
radio input "true"
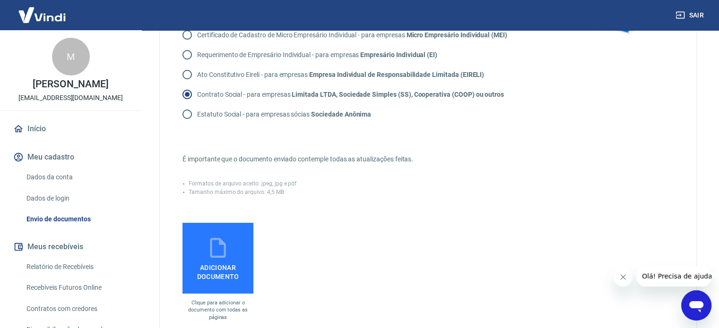
scroll to position [141, 0]
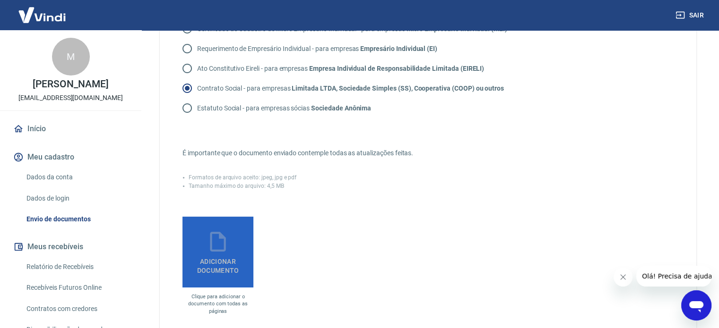
click at [211, 244] on icon at bounding box center [218, 242] width 16 height 20
click at [0, 0] on input "Adicionar documento" at bounding box center [0, 0] width 0 height 0
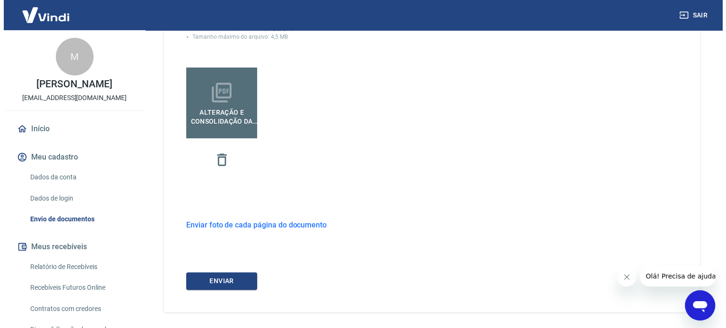
scroll to position [327, 0]
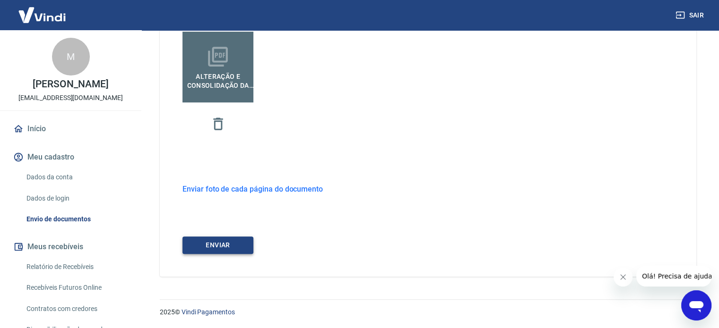
click at [244, 247] on button "ENVIAR" at bounding box center [217, 245] width 71 height 17
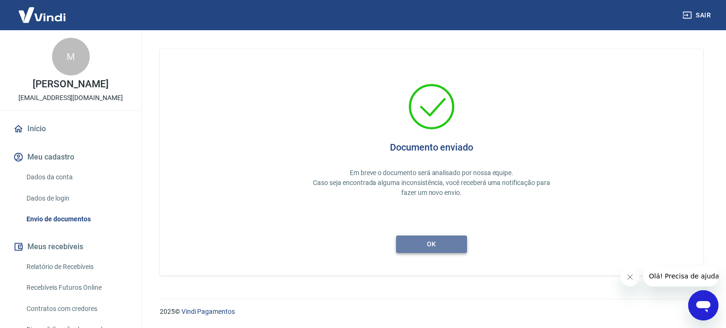
click at [442, 244] on button "ok" at bounding box center [431, 244] width 71 height 17
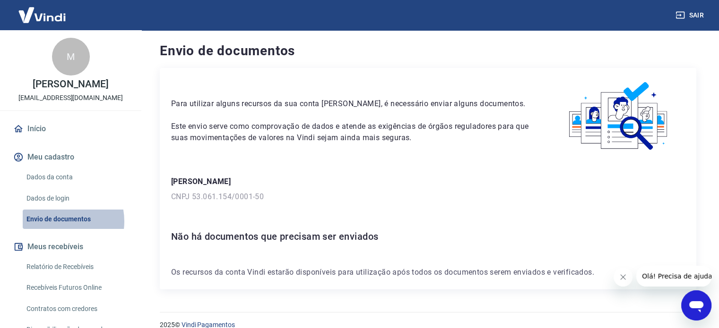
click at [56, 222] on link "Envio de documentos" at bounding box center [76, 219] width 107 height 19
